Goal: Information Seeking & Learning: Learn about a topic

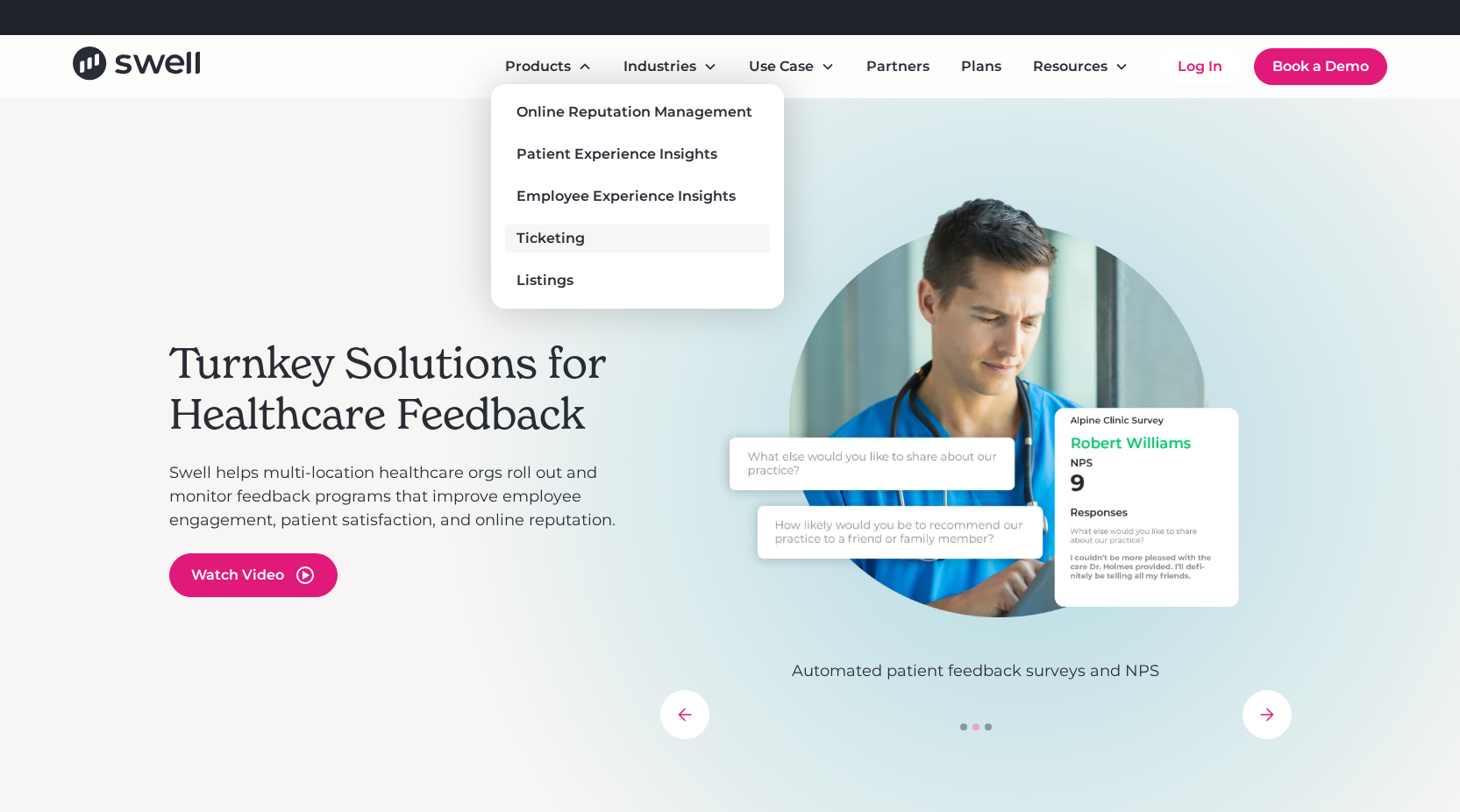
click at [537, 236] on div "Ticketing" at bounding box center [551, 238] width 69 height 21
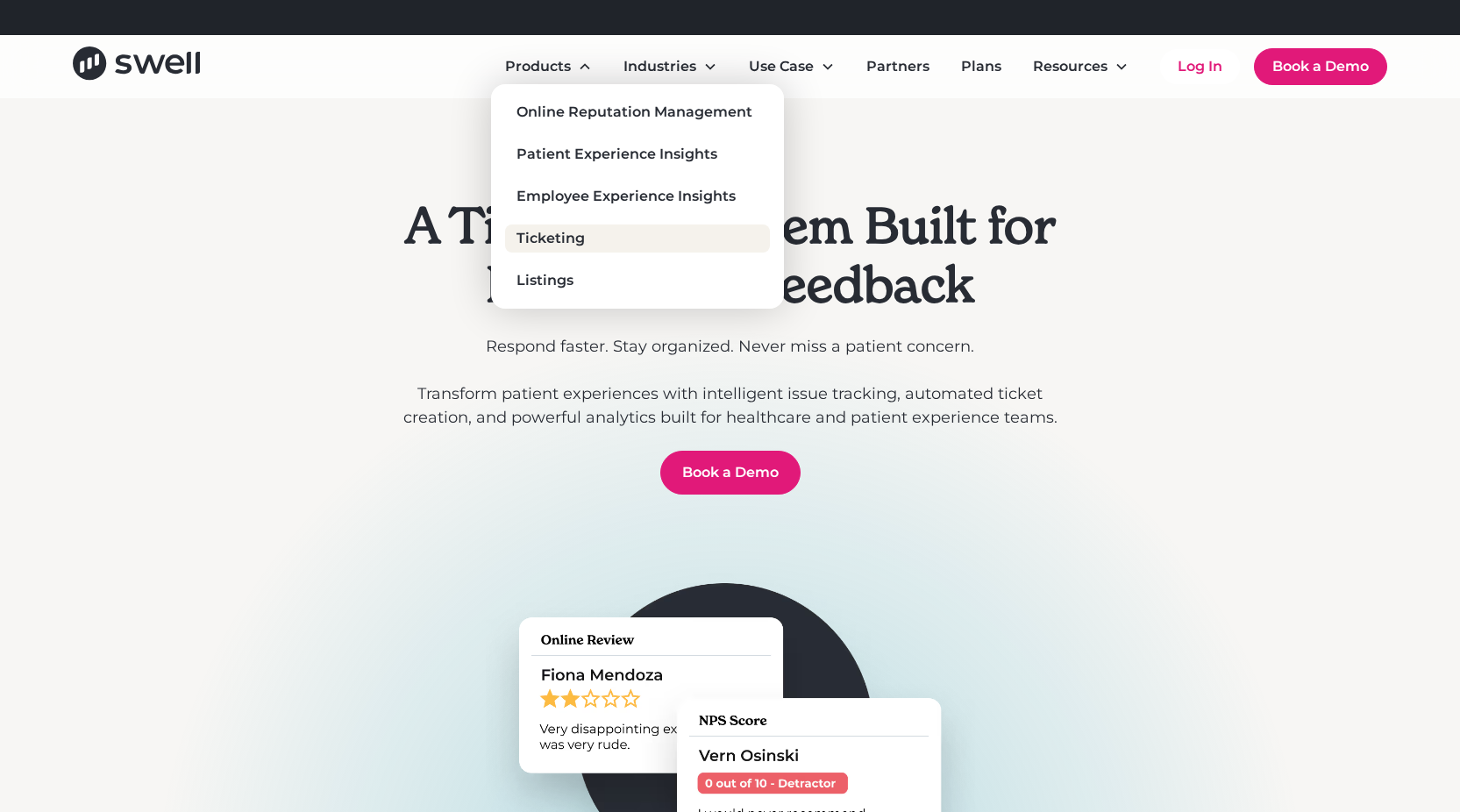
click at [579, 126] on div "Online Reputation Management Patient Experience Insights Employee Experience In…" at bounding box center [638, 196] width 264 height 196
click at [583, 113] on div "Online Reputation Management" at bounding box center [634, 111] width 235 height 21
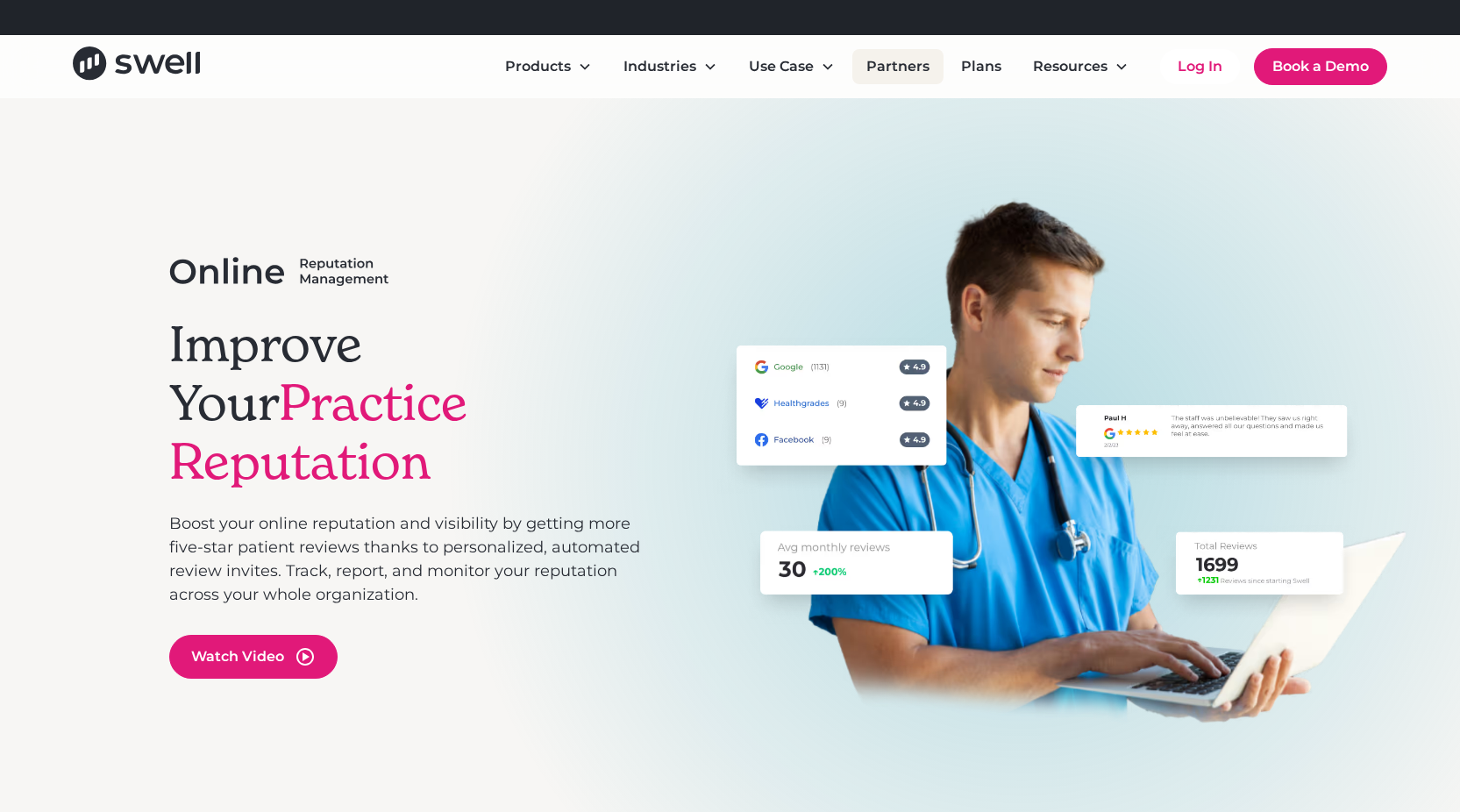
click at [879, 70] on link "Partners" at bounding box center [898, 66] width 91 height 35
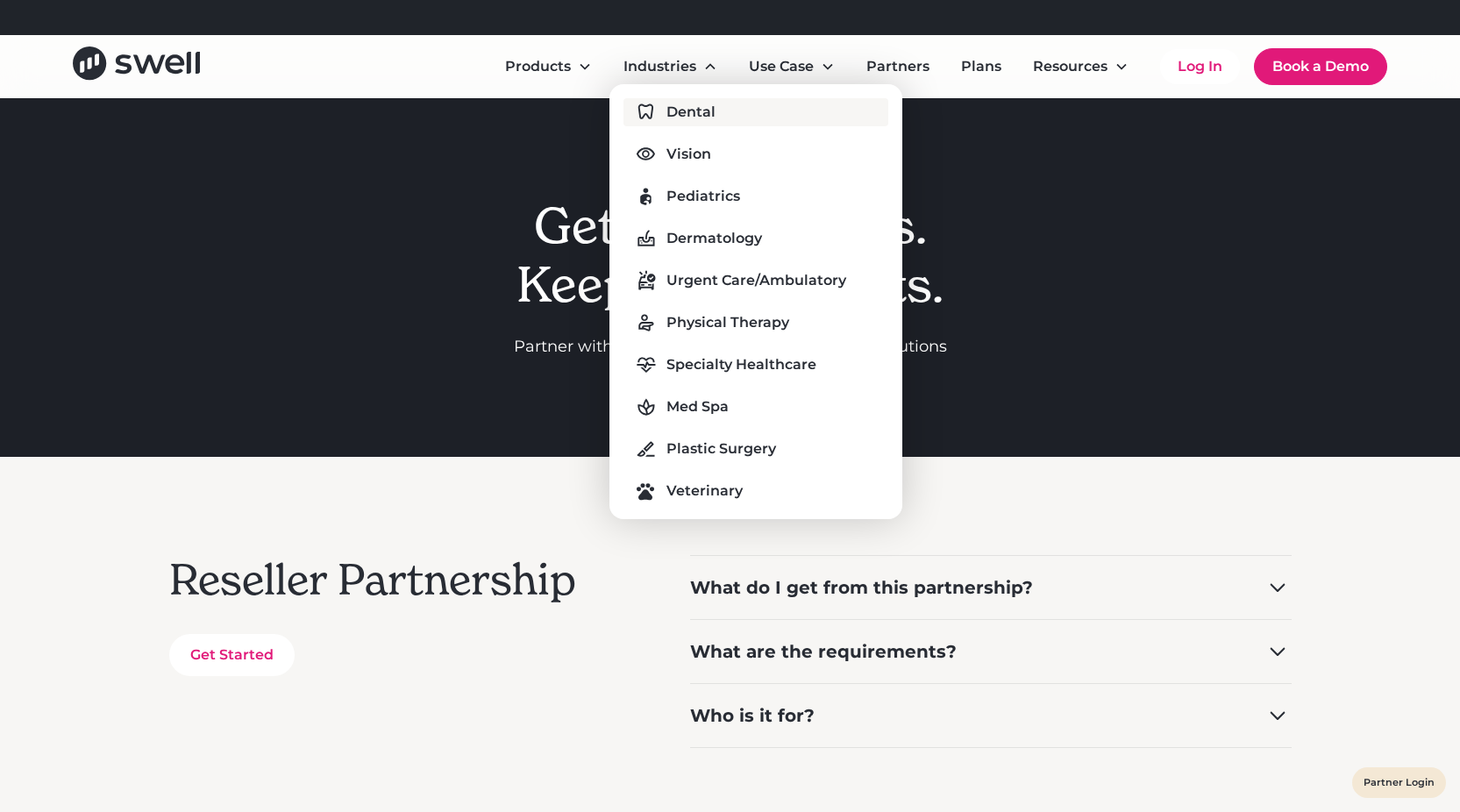
click at [687, 105] on div "Dental" at bounding box center [691, 111] width 49 height 21
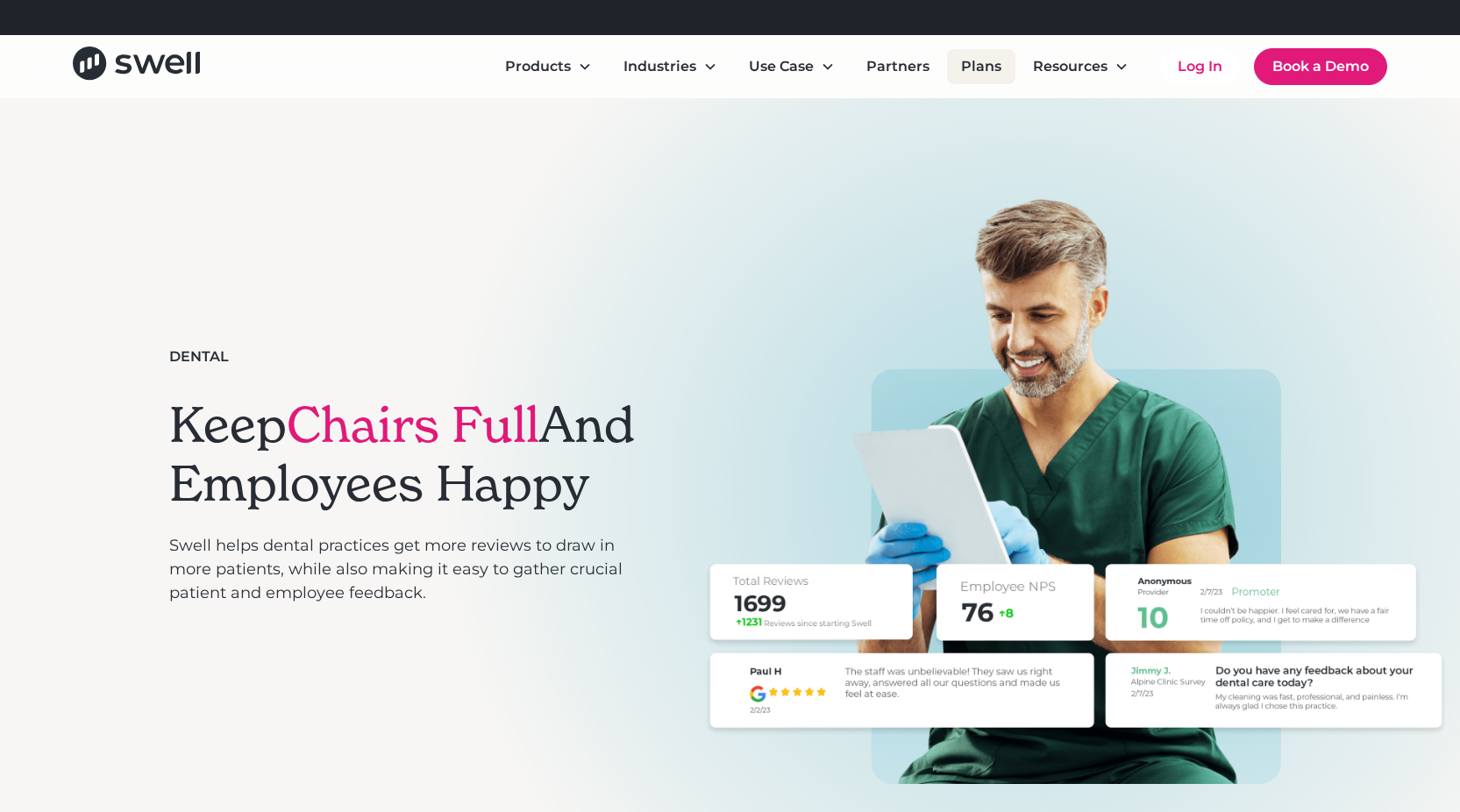
click at [970, 62] on link "Plans" at bounding box center [982, 66] width 69 height 35
